Goal: Task Accomplishment & Management: Use online tool/utility

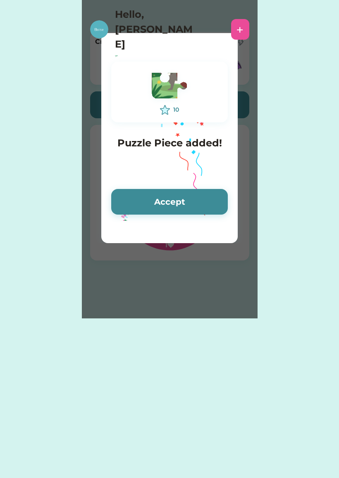
click at [196, 215] on button "Accept" at bounding box center [169, 202] width 117 height 26
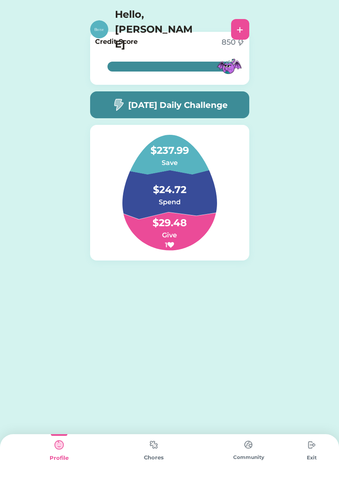
click at [147, 457] on div "Chores" at bounding box center [153, 458] width 95 height 8
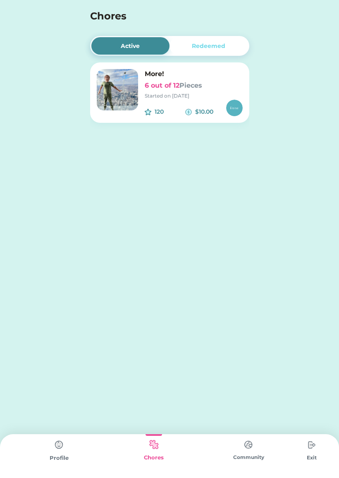
click at [220, 90] on h6 "6 out of 12 Pieces" at bounding box center [194, 86] width 98 height 10
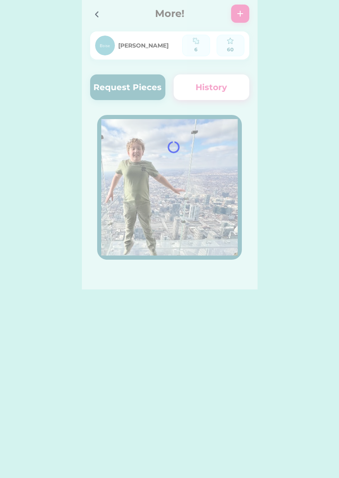
click at [124, 86] on div at bounding box center [170, 144] width 176 height 289
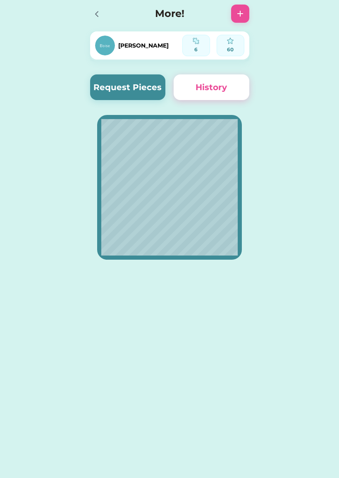
click at [148, 88] on button "Request Pieces" at bounding box center [128, 87] width 76 height 26
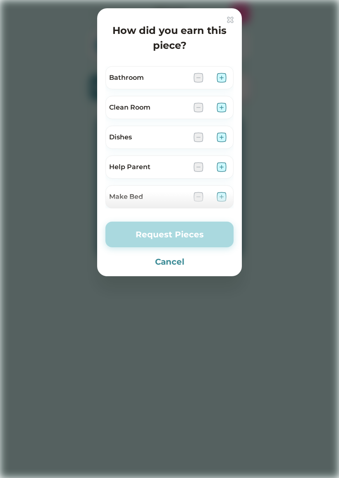
click at [218, 112] on img at bounding box center [222, 108] width 10 height 10
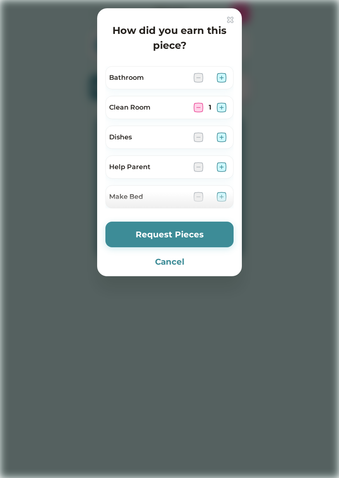
click at [222, 139] on img at bounding box center [222, 137] width 10 height 10
click at [198, 242] on button "Request Pieces" at bounding box center [169, 235] width 128 height 26
